Goal: Book appointment/travel/reservation

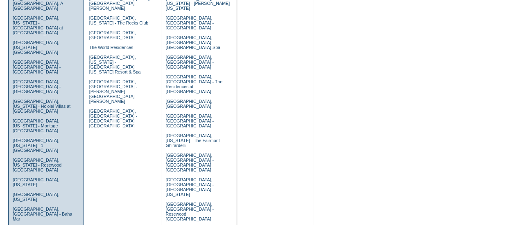
scroll to position [404, 0]
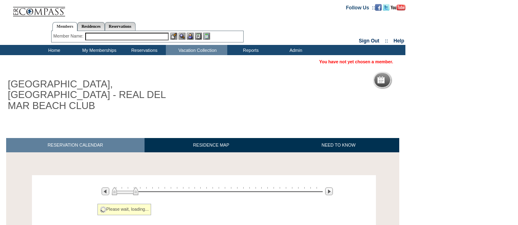
scroll to position [57, 0]
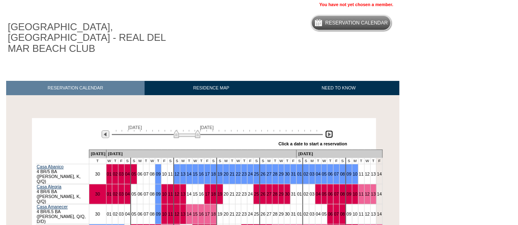
click at [329, 131] on img at bounding box center [329, 135] width 8 height 8
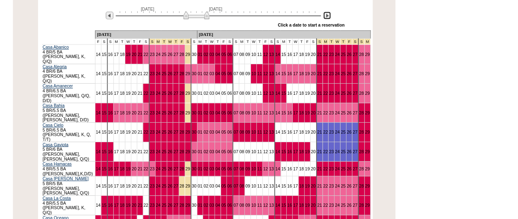
scroll to position [0, 0]
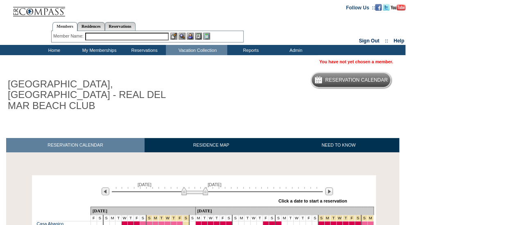
click at [143, 36] on input "text" at bounding box center [126, 37] width 83 height 8
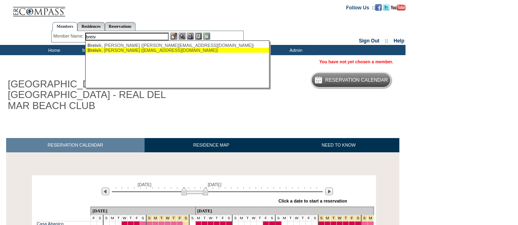
type input "breiv"
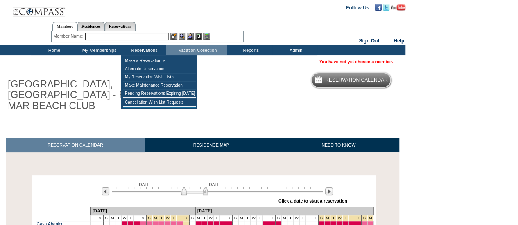
click at [139, 36] on input "text" at bounding box center [126, 37] width 83 height 8
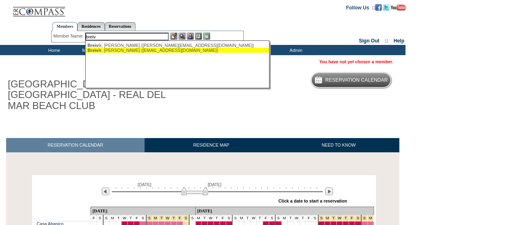
click at [129, 54] on ul "Breiv ik, Ellen (ellen@epost.no) Breiv ik, Jan Gunnar (jan@jgbc.no)" at bounding box center [178, 48] width 184 height 14
click at [157, 50] on div "Breiv ik, Jan Gunnar (jan@jgbc.no)" at bounding box center [178, 50] width 180 height 5
type input "Breivik, Jan Gunnar (jan@jgbc.no)"
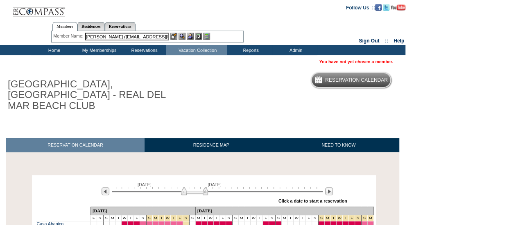
click at [190, 40] on div "Member Name: Breivik, Jan Gunnar (jan@jgbc.no) Breiv ik, Ellen (ellen@epost.no)…" at bounding box center [147, 37] width 188 height 8
click at [190, 38] on img at bounding box center [190, 36] width 7 height 7
click at [181, 39] on img at bounding box center [181, 36] width 7 height 7
